Goal: Obtain resource: Download file/media

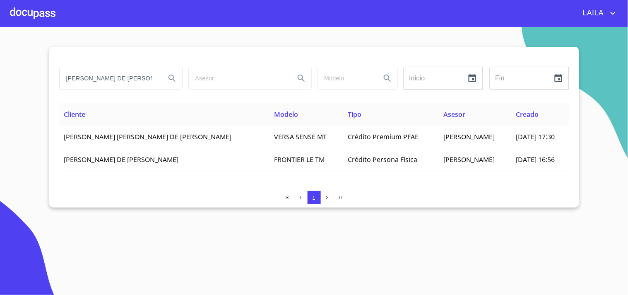
click at [104, 84] on input "[PERSON_NAME] DE [PERSON_NAME]" at bounding box center [109, 78] width 99 height 22
click at [104, 83] on input "[PERSON_NAME] DE [PERSON_NAME]" at bounding box center [109, 78] width 99 height 22
type input "[PERSON_NAME]"
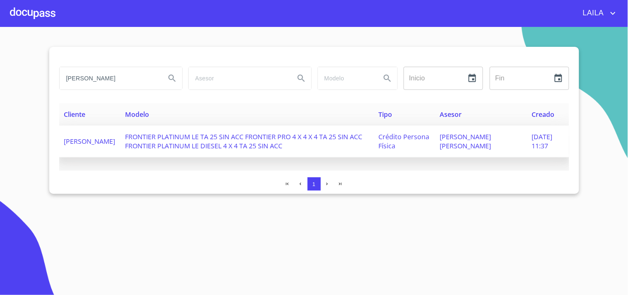
click at [119, 143] on td "[PERSON_NAME]" at bounding box center [89, 141] width 61 height 32
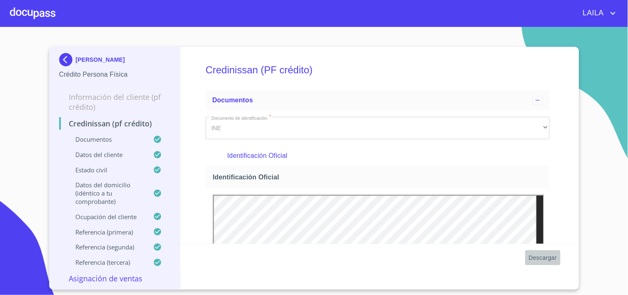
click at [549, 262] on span "Descargar" at bounding box center [543, 258] width 28 height 10
click at [67, 56] on img at bounding box center [67, 59] width 17 height 13
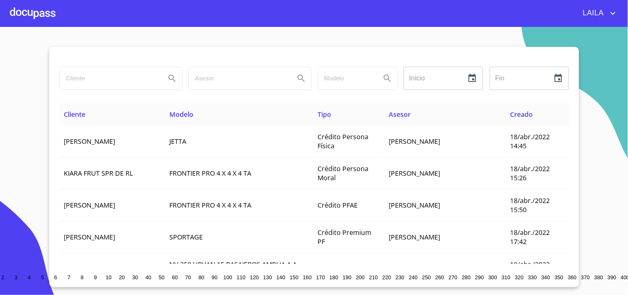
click at [81, 77] on input "search" at bounding box center [109, 78] width 99 height 22
type input "GUERRERO PLASCENCIA"
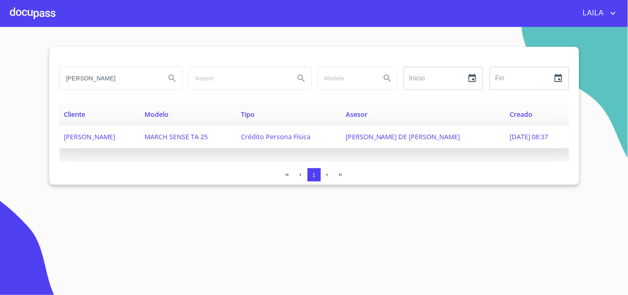
click at [116, 137] on span "JESUS FRANCISCO GUERRERO PLASCENCIA" at bounding box center [89, 136] width 51 height 9
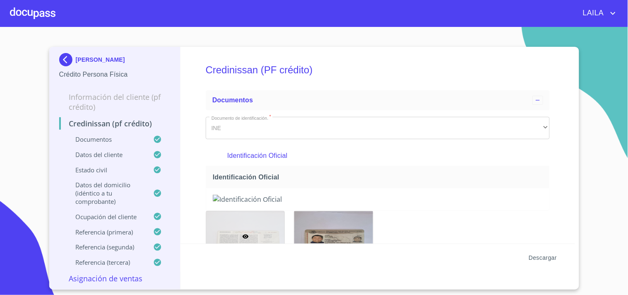
click at [551, 257] on span "Descargar" at bounding box center [543, 258] width 28 height 10
click at [68, 63] on img at bounding box center [67, 59] width 17 height 13
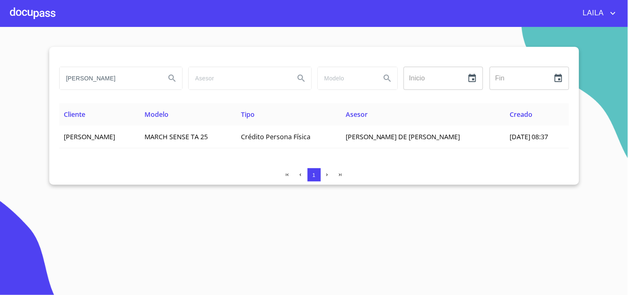
click at [151, 72] on input "GUERRERO PLASCENCIA" at bounding box center [109, 78] width 99 height 22
type input "ROBLES MACIAS"
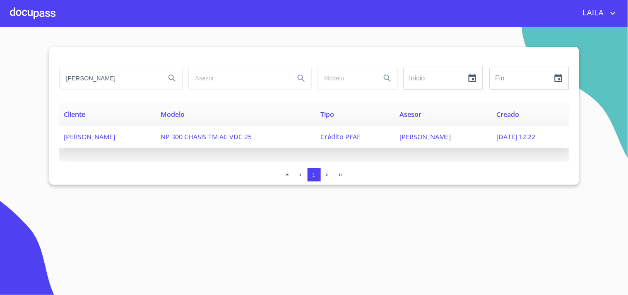
click at [116, 132] on span "FERNANDA NICOLE ROBLES MACIAS" at bounding box center [89, 136] width 51 height 9
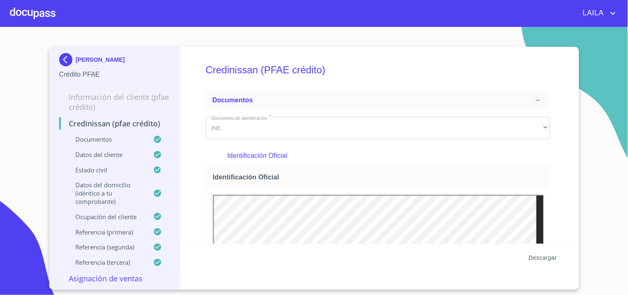
click at [545, 255] on span "Descargar" at bounding box center [543, 258] width 28 height 10
click at [71, 64] on img at bounding box center [67, 59] width 17 height 13
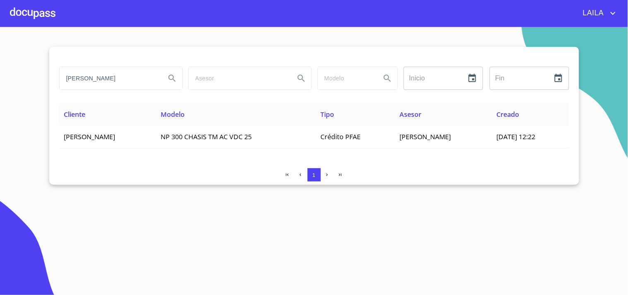
click at [135, 81] on input "ROBLES MACIAS" at bounding box center [109, 78] width 99 height 22
type input "CERVANTES HERMOSILLO"
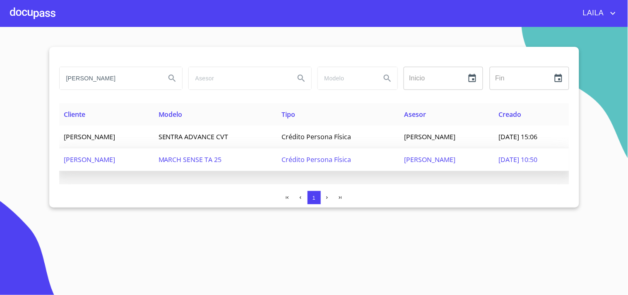
click at [154, 169] on td "ALEJANDRO CERVANTES HERMOSILLO" at bounding box center [106, 159] width 94 height 23
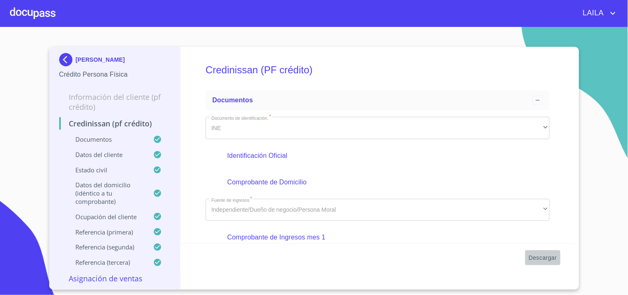
click at [536, 255] on span "Descargar" at bounding box center [543, 258] width 28 height 10
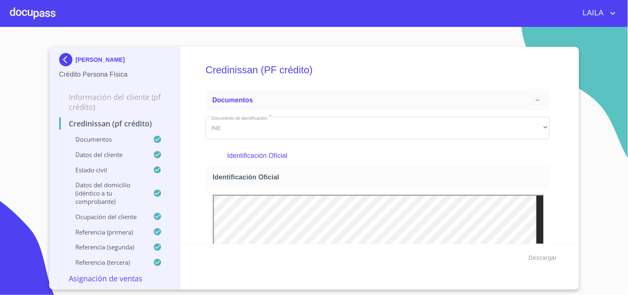
click at [61, 61] on img at bounding box center [67, 59] width 17 height 13
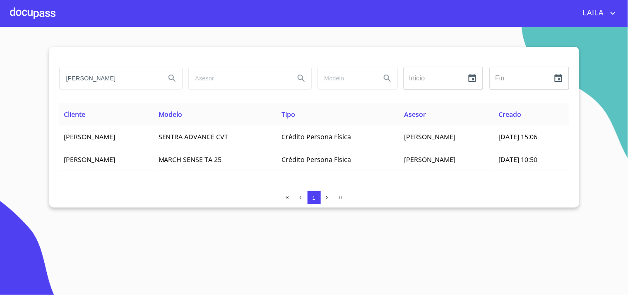
click at [123, 81] on input "CERVANTES HERMOSILLO" at bounding box center [109, 78] width 99 height 22
drag, startPoint x: 123, startPoint y: 81, endPoint x: 113, endPoint y: 75, distance: 11.4
click at [116, 75] on input "CERVANTES HERMOSILLO" at bounding box center [109, 78] width 99 height 22
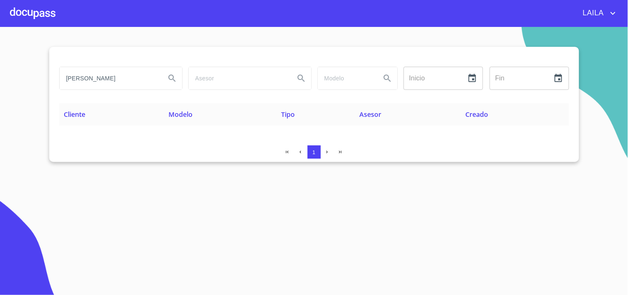
drag, startPoint x: 156, startPoint y: 78, endPoint x: 36, endPoint y: 68, distance: 121.0
click at [36, 68] on section "GONZALEZ SANCHEZ ISIDRO Inicio ​ Fin ​ Cliente Modelo Tipo Asesor Creado 1" at bounding box center [314, 161] width 628 height 268
type input "ISIDRO AMILCAR"
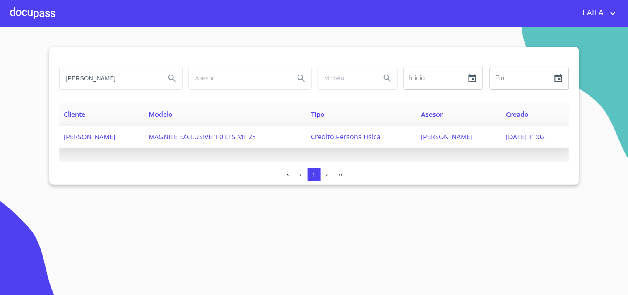
click at [109, 135] on span "ISIDRO AMILCAR GONZALEZ SANCHEZ" at bounding box center [89, 136] width 51 height 9
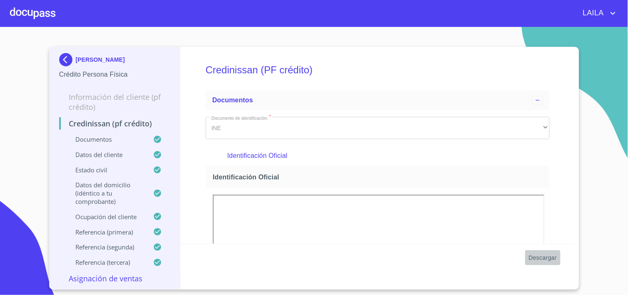
click at [545, 258] on span "Descargar" at bounding box center [543, 258] width 28 height 10
click at [65, 60] on img at bounding box center [67, 59] width 17 height 13
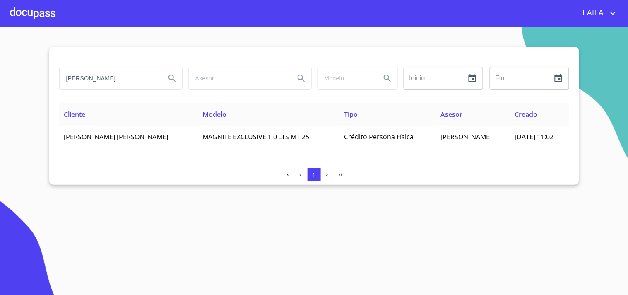
click at [126, 72] on input "ISIDRO AMILCAR" at bounding box center [109, 78] width 99 height 22
type input "JOSE LUIS PADILLA"
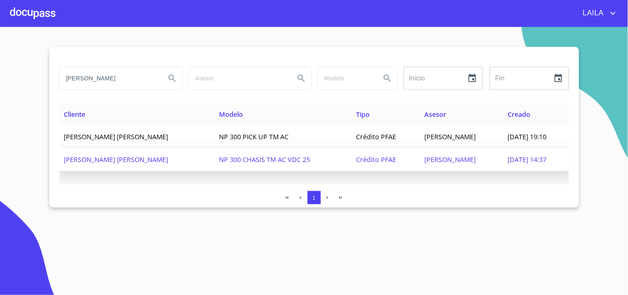
click at [132, 152] on td "JOSE LUIS PADILLA PADILLA" at bounding box center [136, 159] width 155 height 23
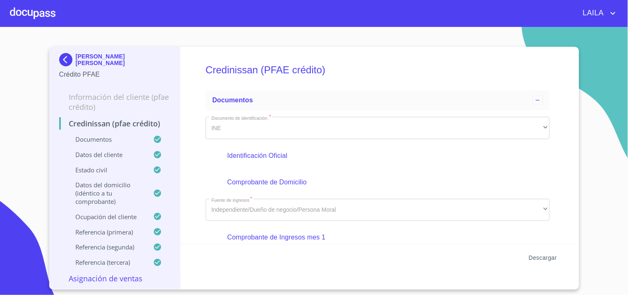
click at [545, 256] on span "Descargar" at bounding box center [543, 258] width 28 height 10
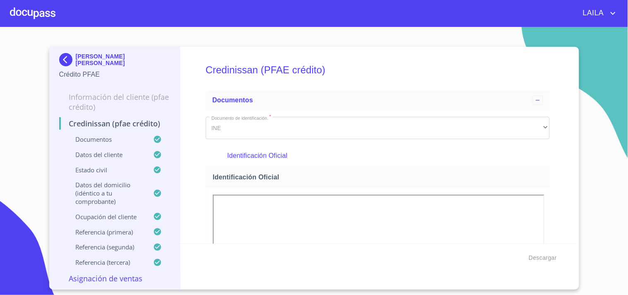
click at [71, 59] on img at bounding box center [67, 59] width 17 height 13
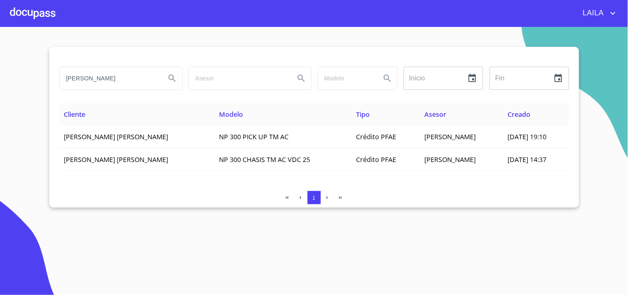
click at [93, 67] on input "JOSE LUIS PADILLA" at bounding box center [109, 78] width 99 height 22
click at [96, 77] on input "JOSE LUIS PADILLA" at bounding box center [109, 78] width 99 height 22
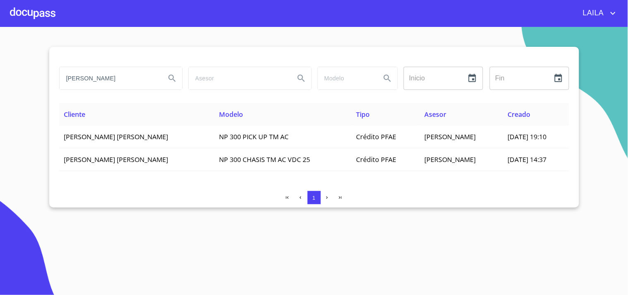
type input "ruvalcaba martinez"
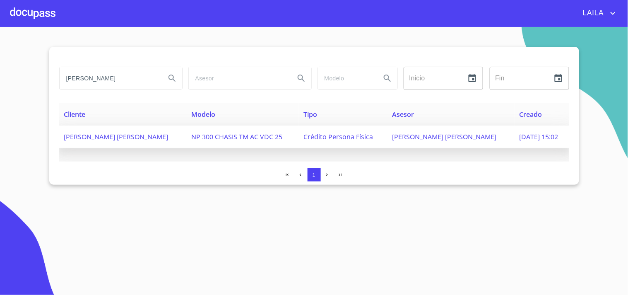
click at [106, 138] on span "LUIS ARTURO RUVALCABA MARTINEZ" at bounding box center [116, 136] width 104 height 9
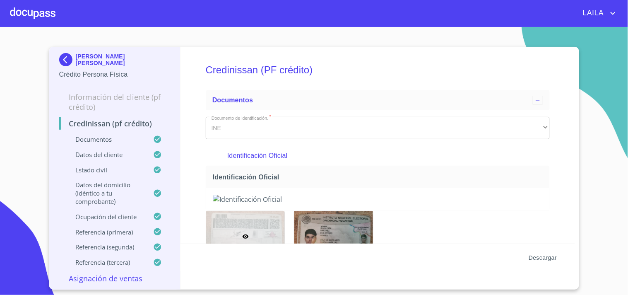
click at [535, 254] on span "Descargar" at bounding box center [543, 258] width 28 height 10
click at [60, 55] on img at bounding box center [67, 59] width 17 height 13
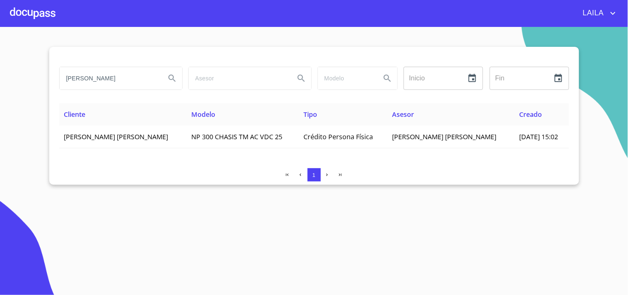
click at [105, 77] on input "ruvalcaba martinez" at bounding box center [109, 78] width 99 height 22
type input "a"
type input "maria arcelia"
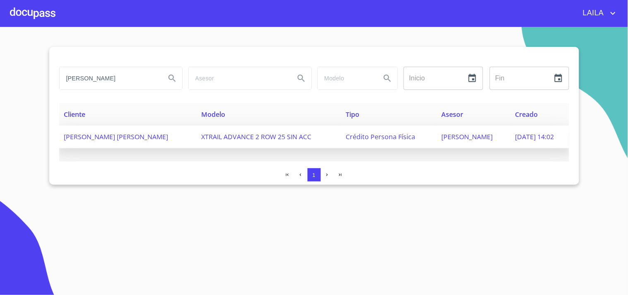
click at [106, 134] on span "MARIA ARCELIA INIGUEZ HERNANDEZ" at bounding box center [116, 136] width 104 height 9
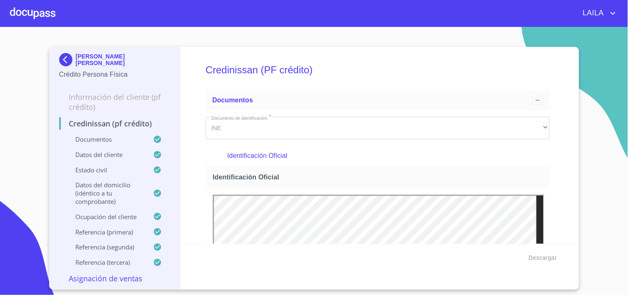
click at [69, 57] on img at bounding box center [67, 59] width 17 height 13
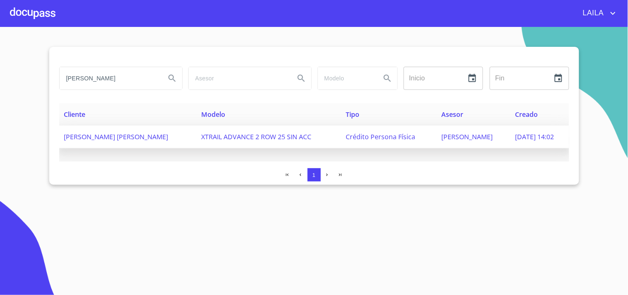
click at [111, 132] on span "MARIA ARCELIA INIGUEZ HERNANDEZ" at bounding box center [116, 136] width 104 height 9
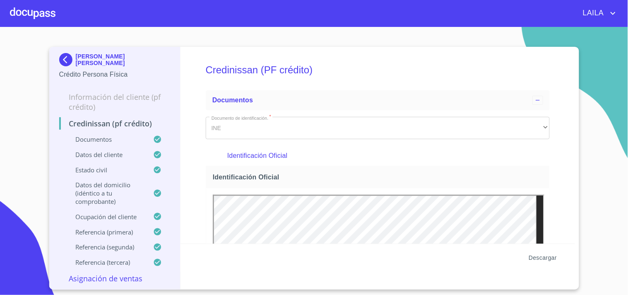
click at [544, 258] on span "Descargar" at bounding box center [543, 258] width 28 height 10
click at [77, 59] on p "MARIA ARCELIA INIGUEZ HERNANDEZ" at bounding box center [100, 59] width 49 height 7
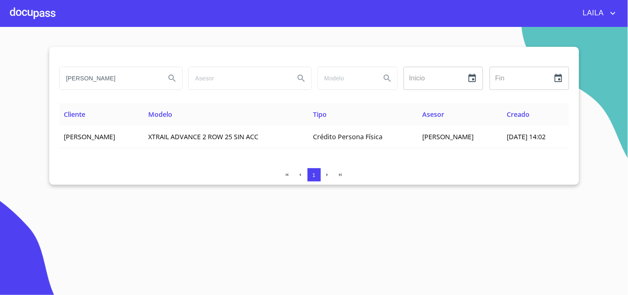
click at [112, 94] on div "maria arcelia Inicio ​ Fin ​" at bounding box center [314, 83] width 510 height 40
click at [116, 84] on input "[PERSON_NAME]" at bounding box center [109, 78] width 99 height 22
type input "parra martinez"
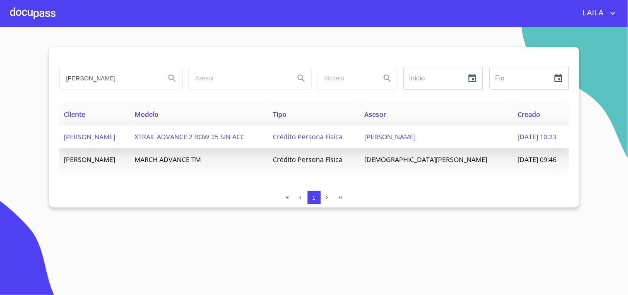
click at [116, 134] on span "MARIA PARRA MARTINEZ" at bounding box center [89, 136] width 51 height 9
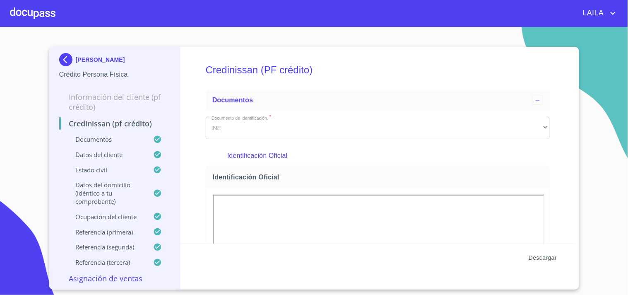
click at [544, 254] on span "Descargar" at bounding box center [543, 258] width 28 height 10
click at [63, 60] on img at bounding box center [67, 59] width 17 height 13
